Goal: Check status: Check status

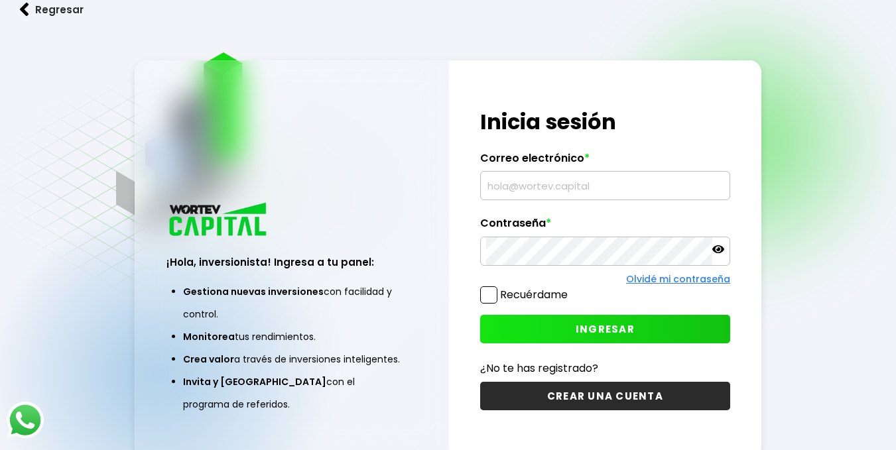
type input "[EMAIL_ADDRESS][DOMAIN_NAME]"
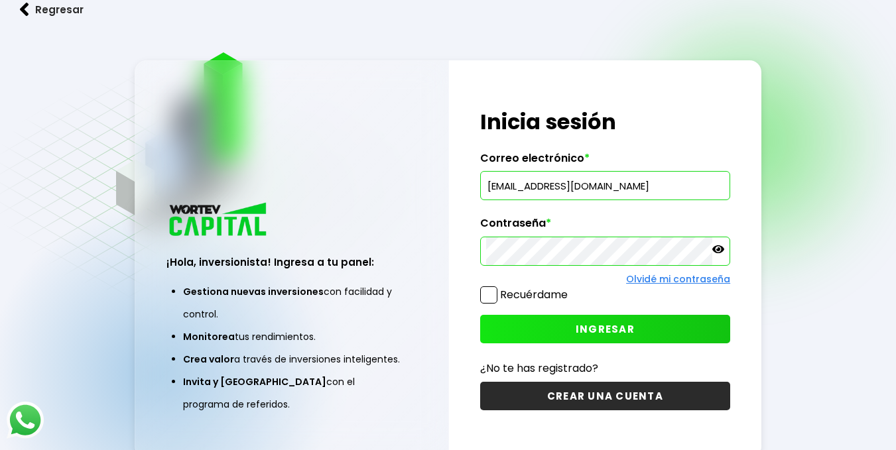
click at [608, 327] on span "INGRESAR" at bounding box center [605, 329] width 59 height 14
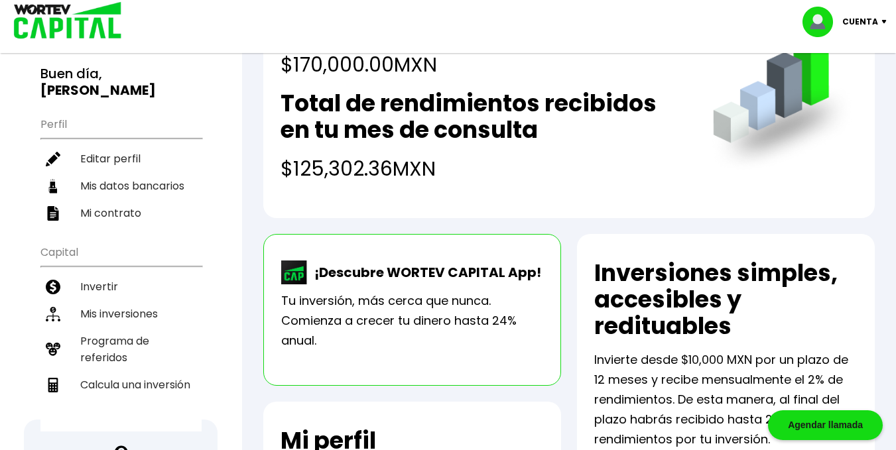
scroll to position [111, 0]
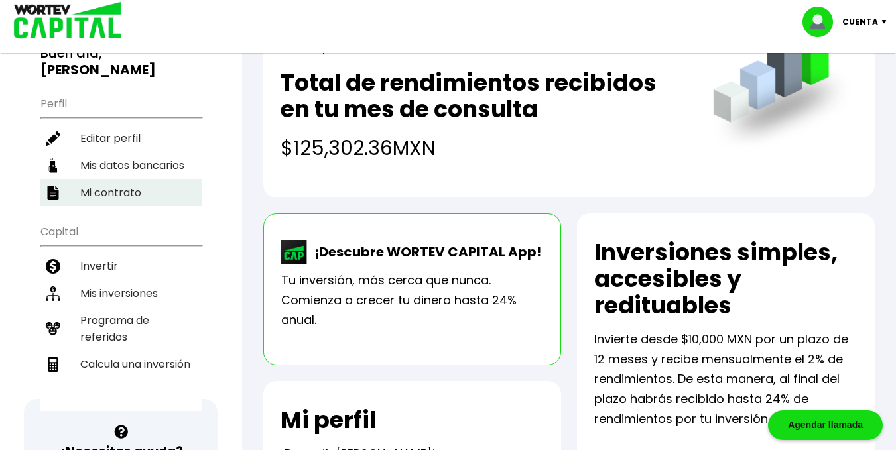
click at [125, 186] on li "Mi contrato" at bounding box center [120, 192] width 161 height 27
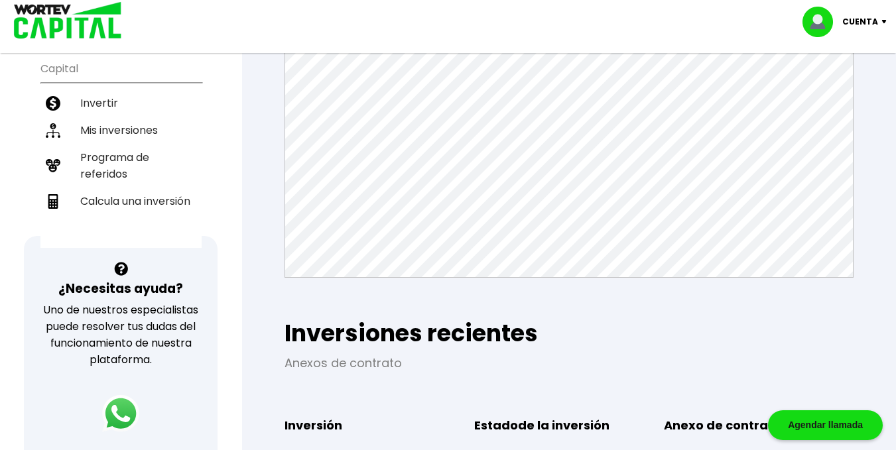
scroll to position [275, 0]
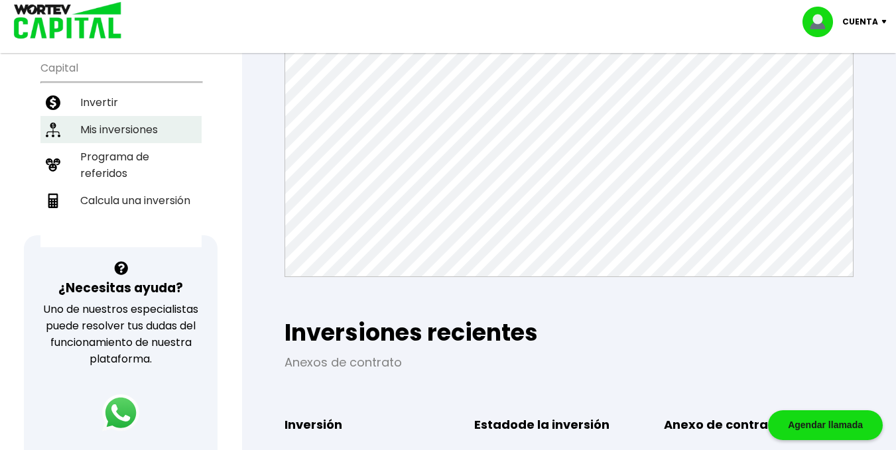
click at [113, 124] on li "Mis inversiones" at bounding box center [120, 129] width 161 height 27
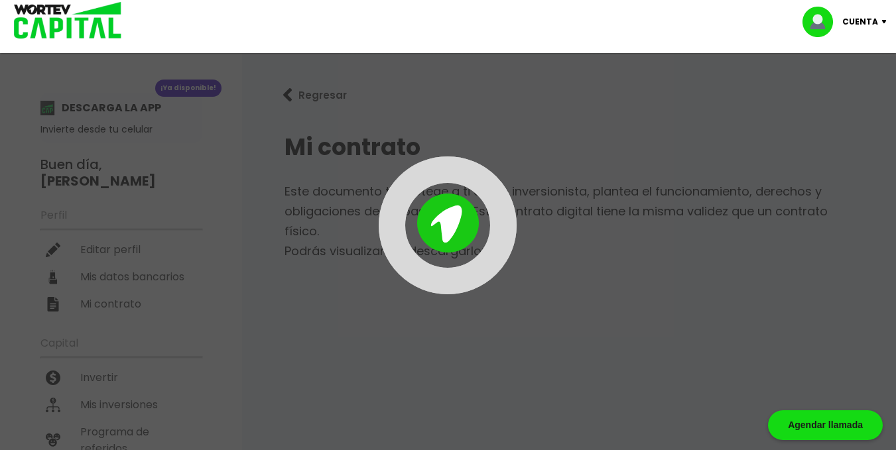
scroll to position [275, 0]
